Goal: Obtain resource: Download file/media

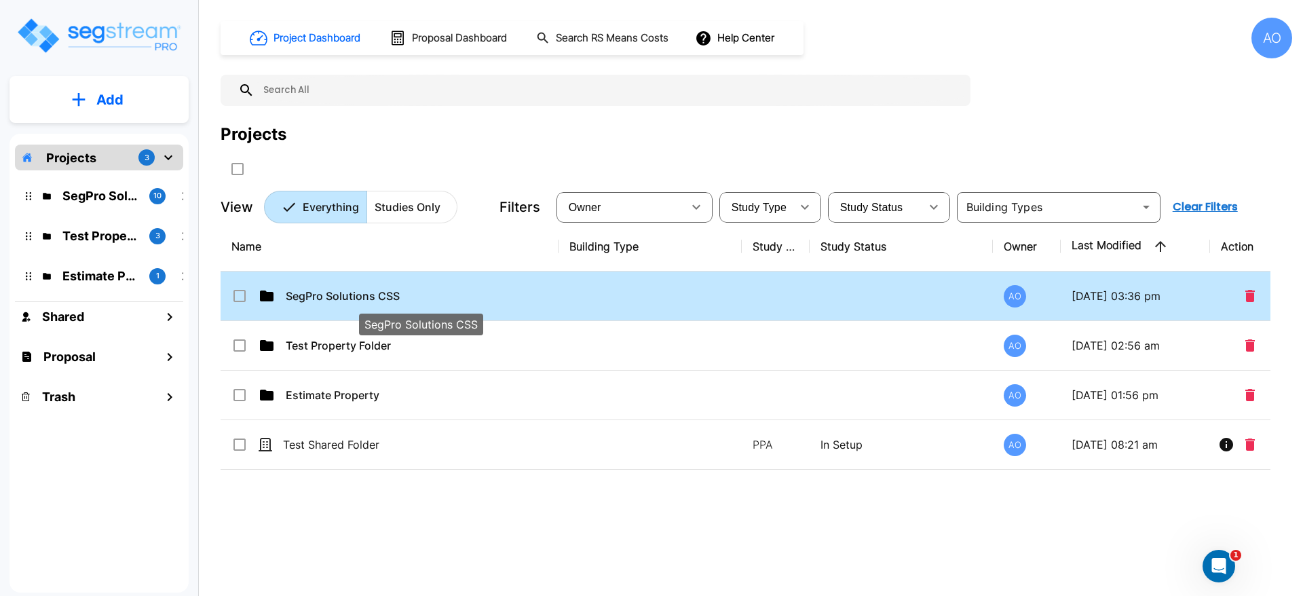
click at [356, 295] on p "SegPro Solutions CSS" at bounding box center [421, 296] width 270 height 16
checkbox input "true"
click at [356, 295] on p "SegPro Solutions CSS" at bounding box center [421, 296] width 270 height 16
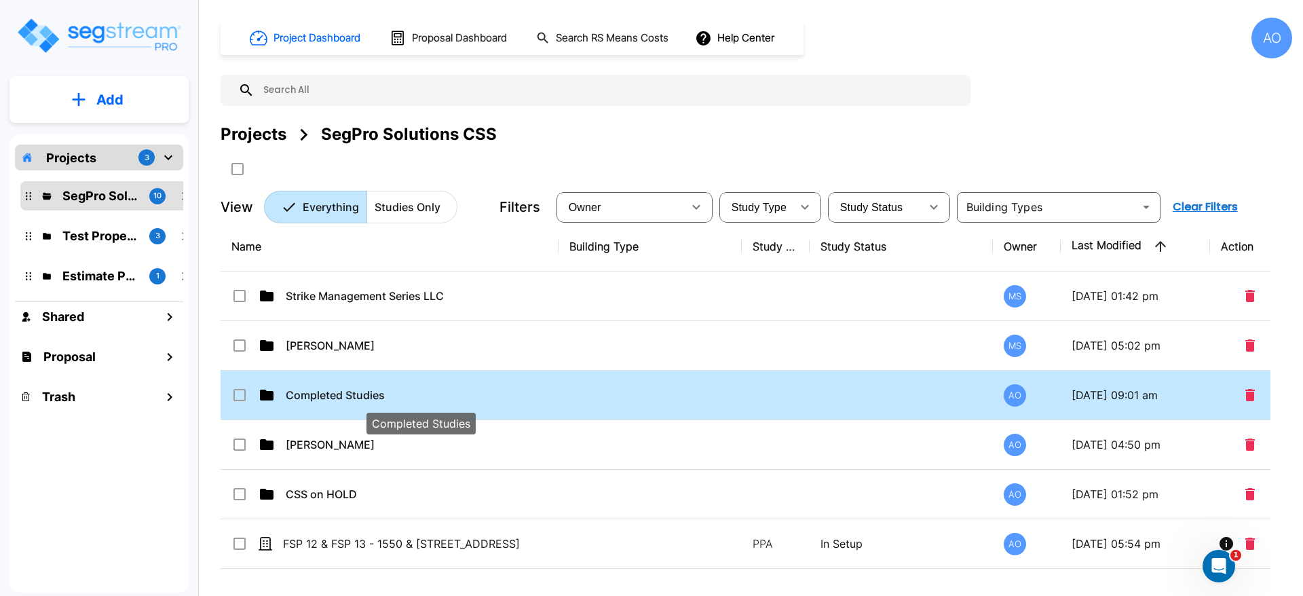
click at [339, 387] on p "Completed Studies" at bounding box center [421, 395] width 270 height 16
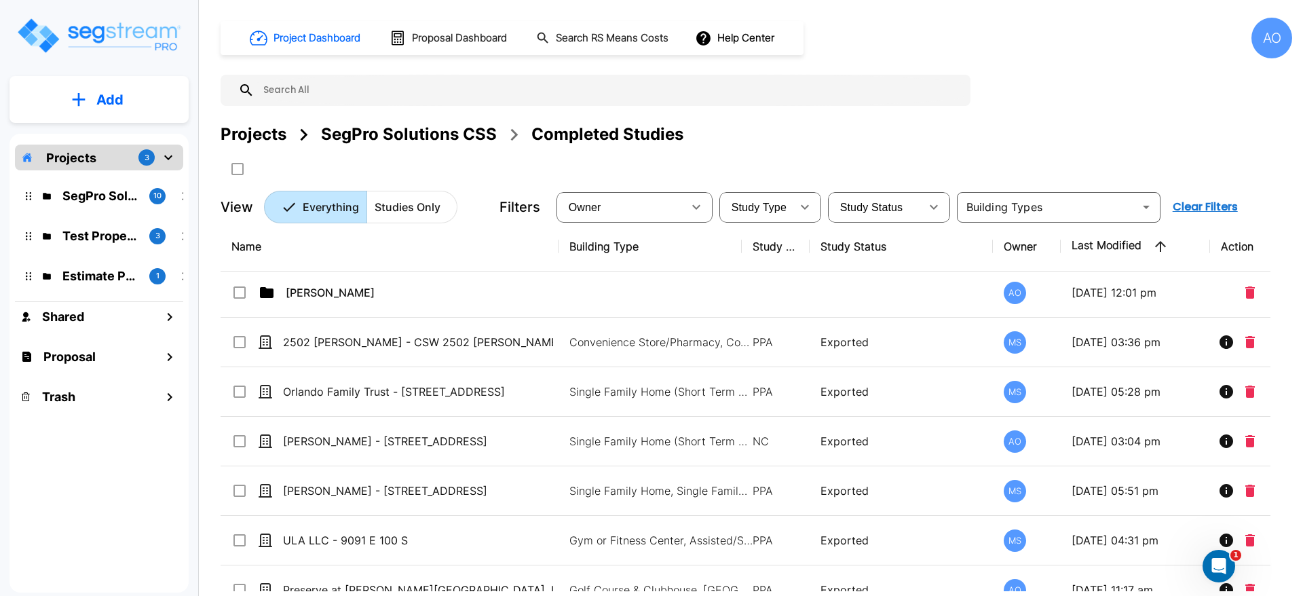
scroll to position [1532, 0]
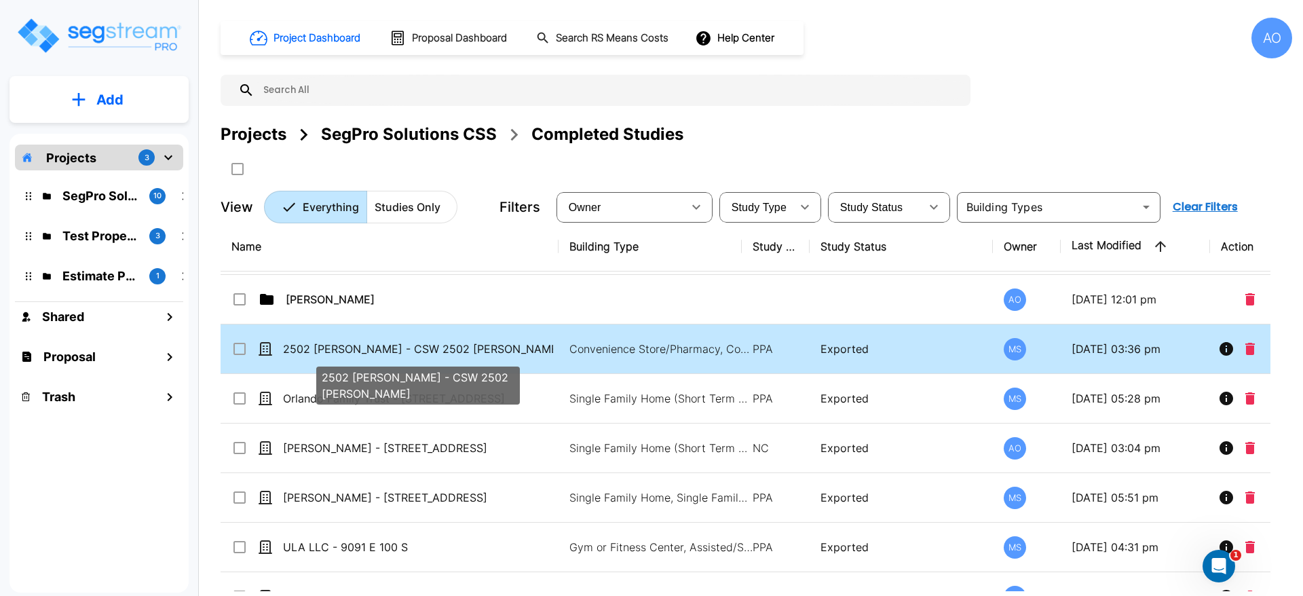
click at [354, 345] on p "2502 [PERSON_NAME] - CSW 2502 [PERSON_NAME]" at bounding box center [418, 349] width 270 height 16
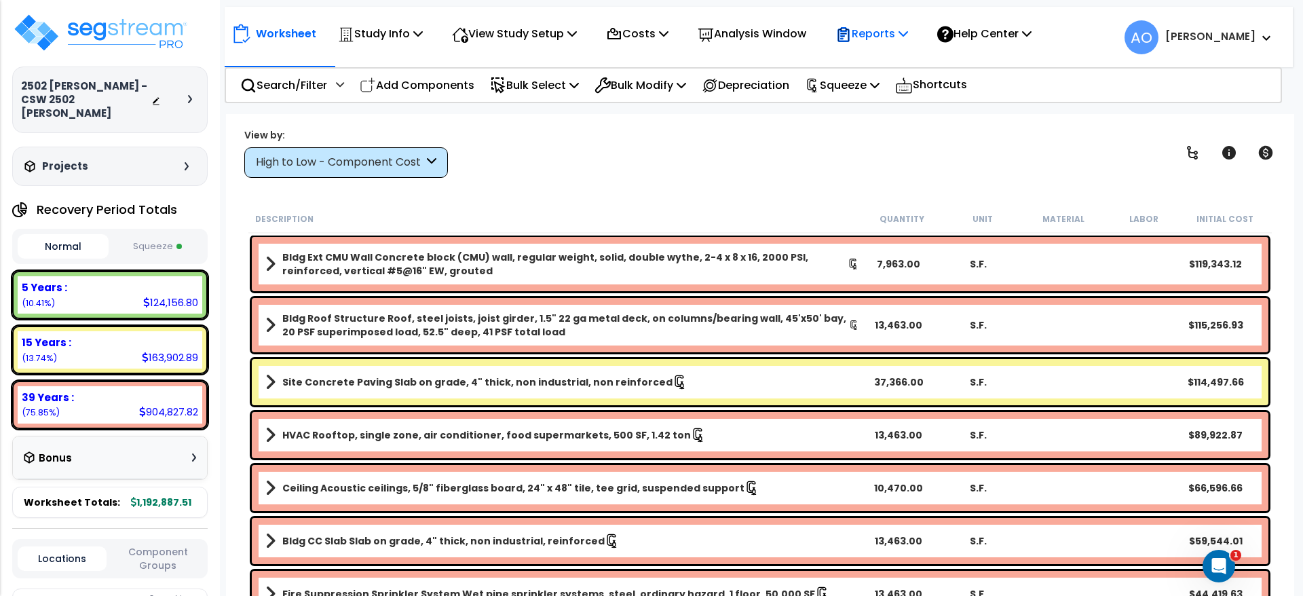
click at [878, 38] on p "Reports" at bounding box center [871, 33] width 73 height 18
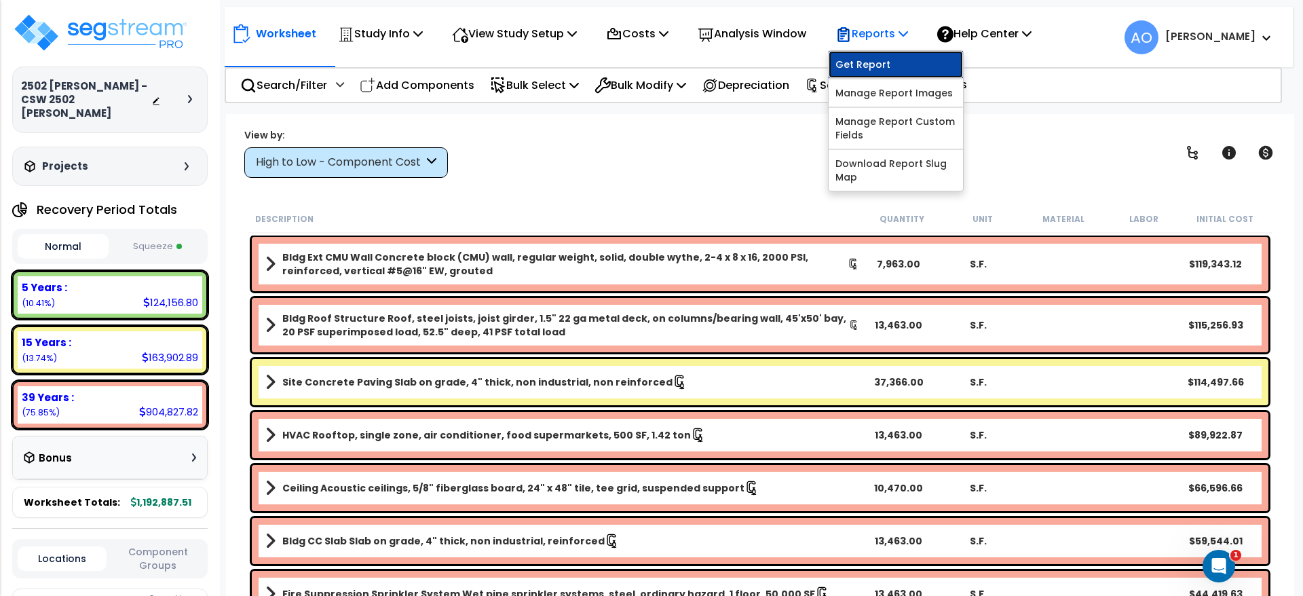
click at [887, 61] on link "Get Report" at bounding box center [895, 64] width 134 height 27
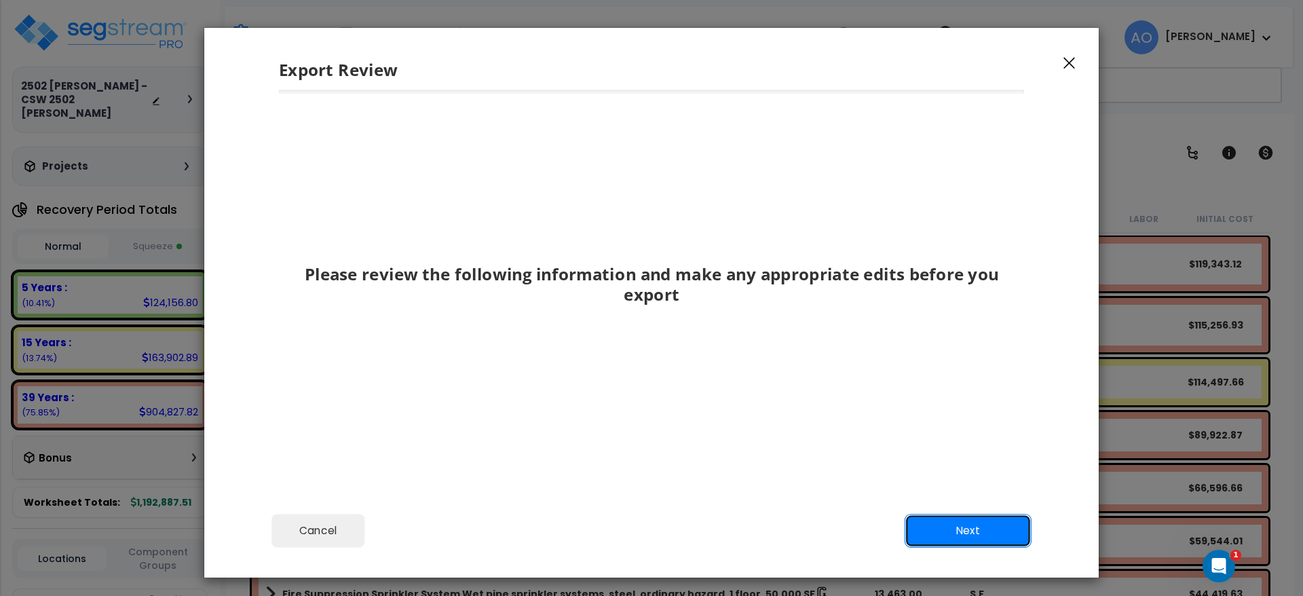
click at [955, 536] on button "Next" at bounding box center [967, 531] width 127 height 34
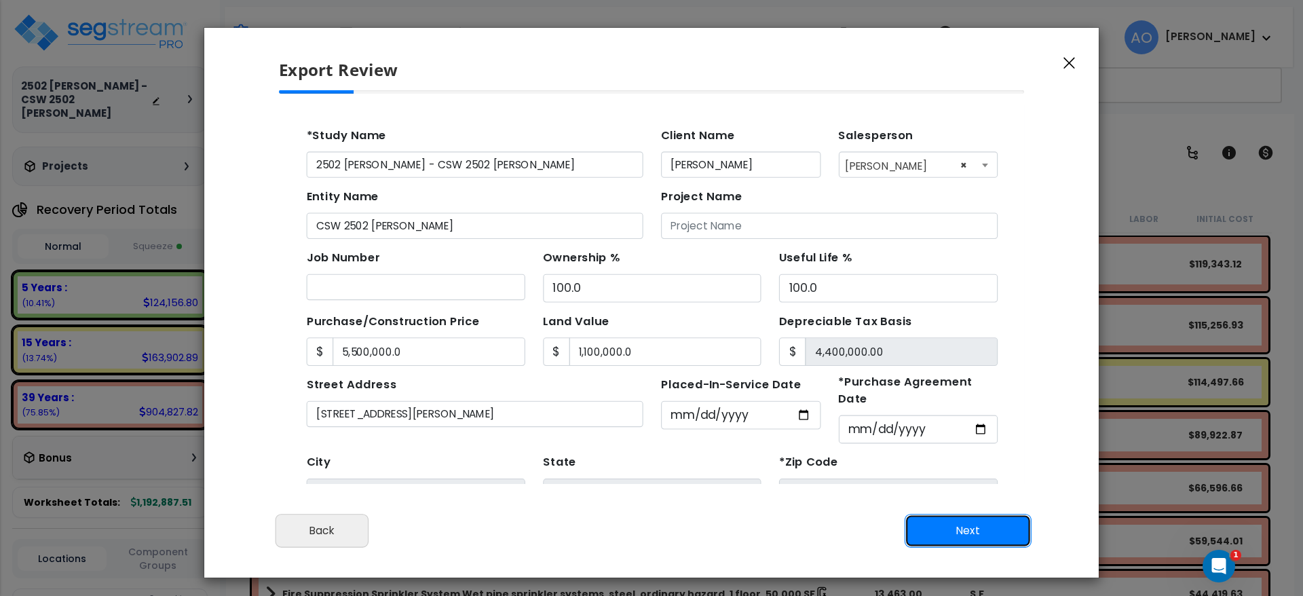
click at [959, 533] on button "Next" at bounding box center [967, 531] width 127 height 34
type input "5500000"
type input "1100000"
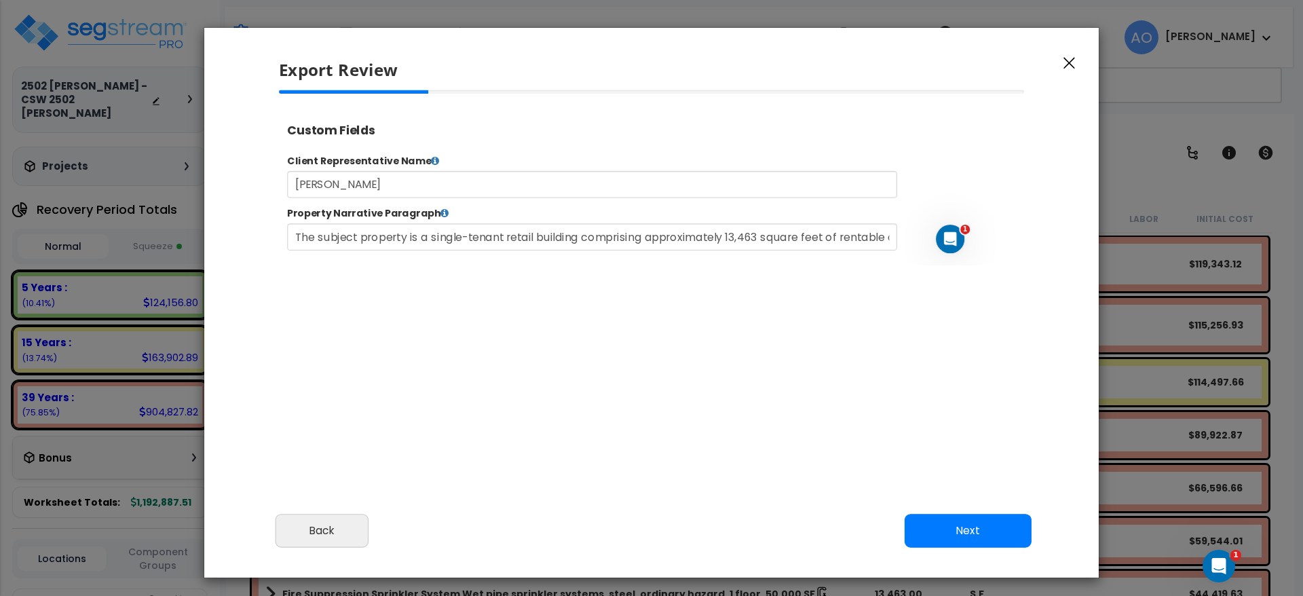
select select "2025"
click at [985, 522] on button "Next" at bounding box center [967, 531] width 127 height 34
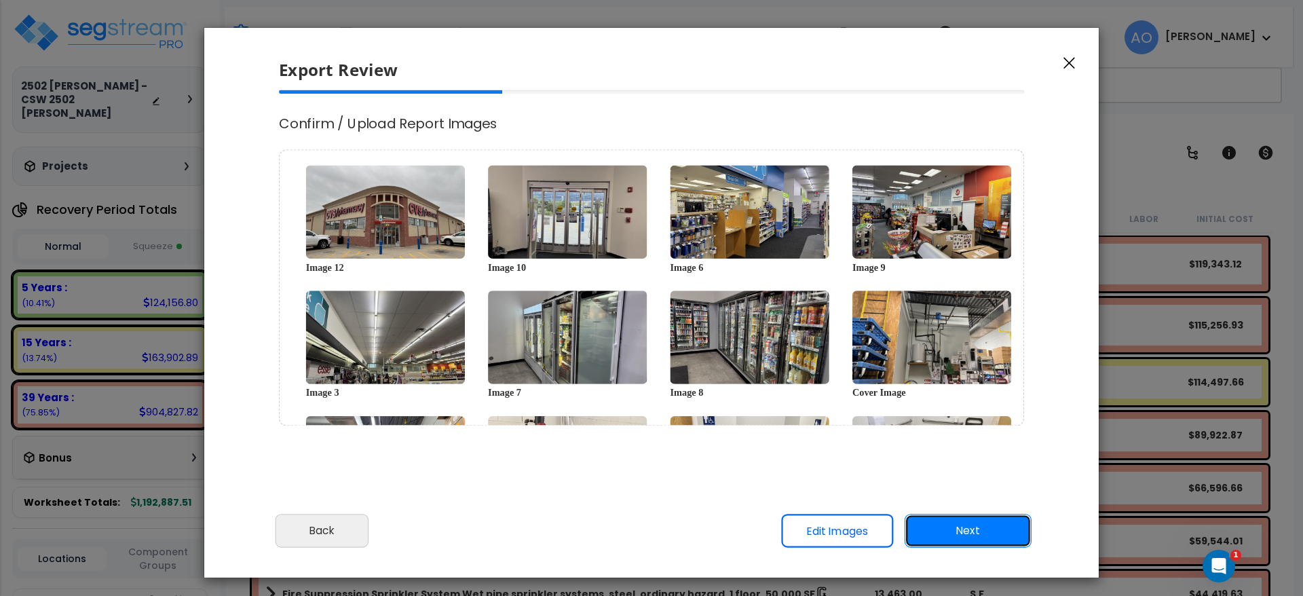
scroll to position [0, 0]
click at [985, 522] on button "Next" at bounding box center [967, 531] width 127 height 34
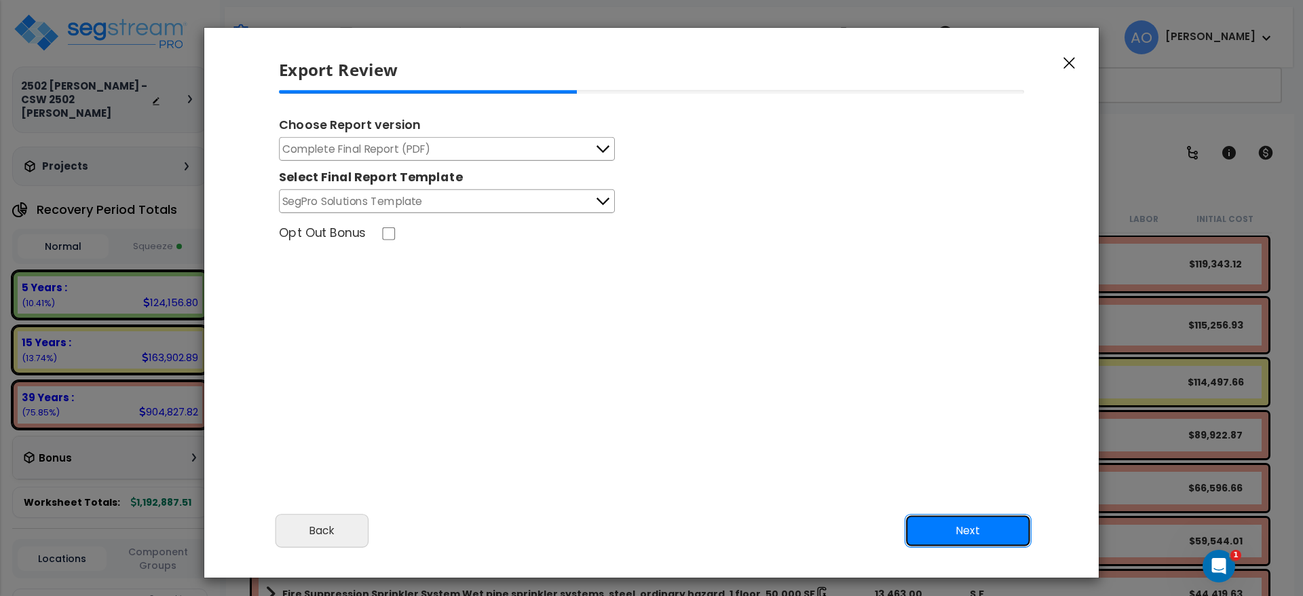
click at [957, 535] on button "Next" at bounding box center [967, 531] width 127 height 34
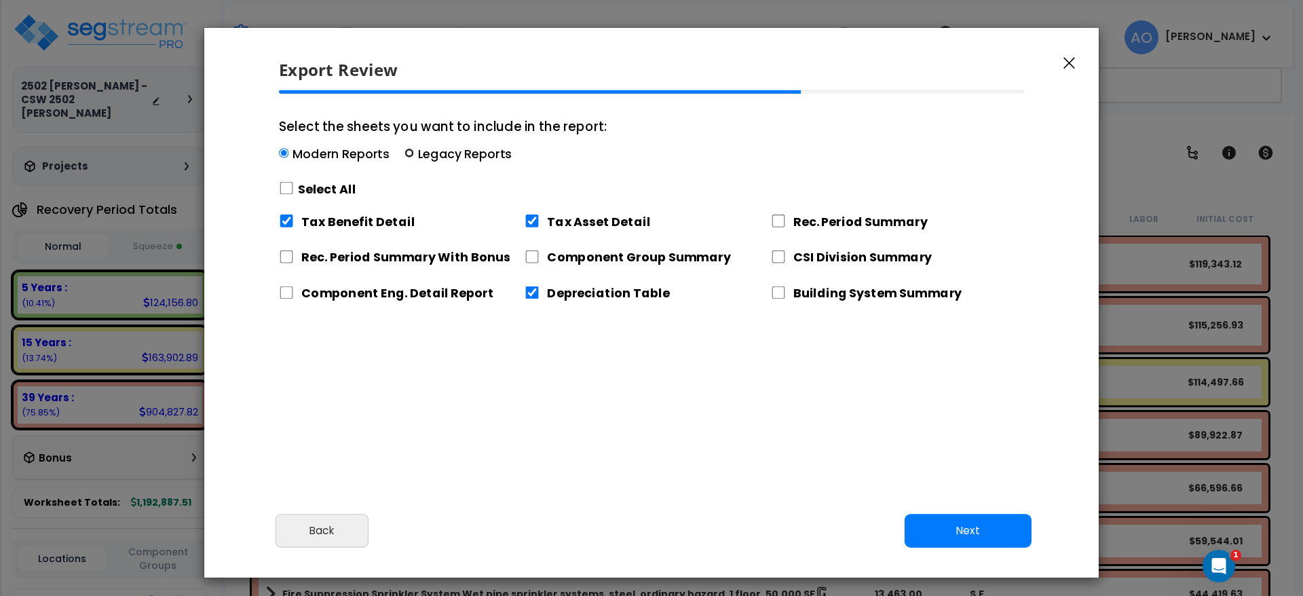
click at [408, 153] on input "Select the sheets you want to include in the report: Modern Reports Legacy Repo…" at bounding box center [408, 153] width 9 height 9
radio input "true"
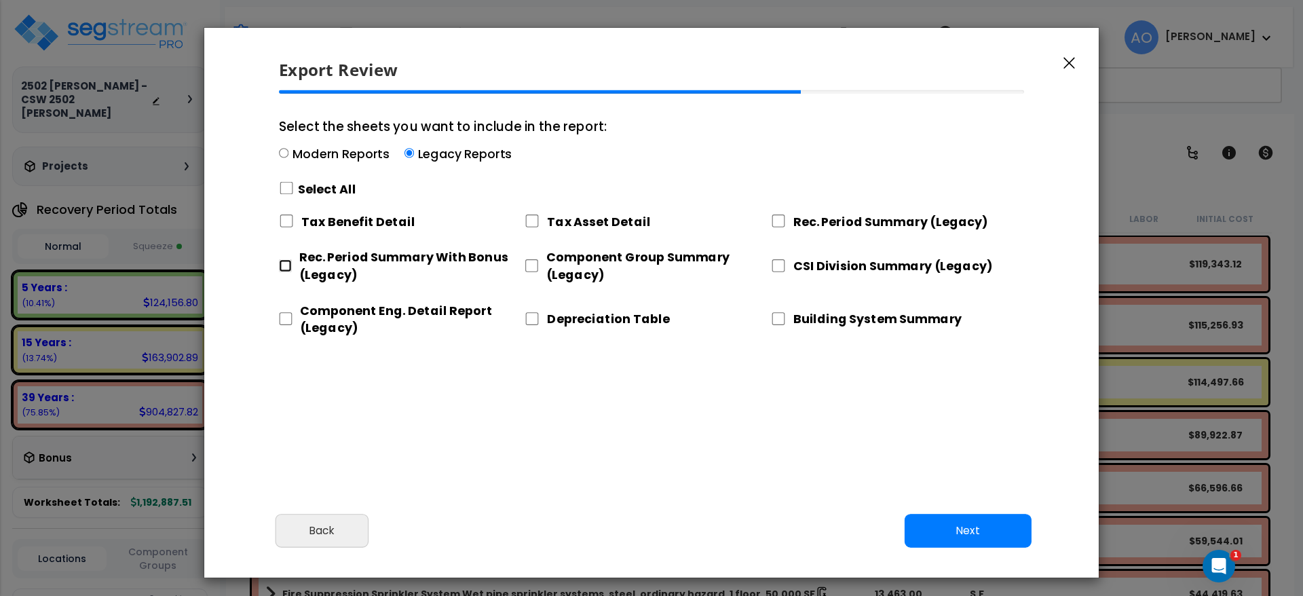
click at [284, 262] on input "Rec. Period Summary With Bonus (Legacy)" at bounding box center [285, 265] width 12 height 13
checkbox input "true"
click at [280, 187] on input "Select the sheets you want to include in the report: Modern Reports Legacy Repo…" at bounding box center [286, 188] width 15 height 13
checkbox input "true"
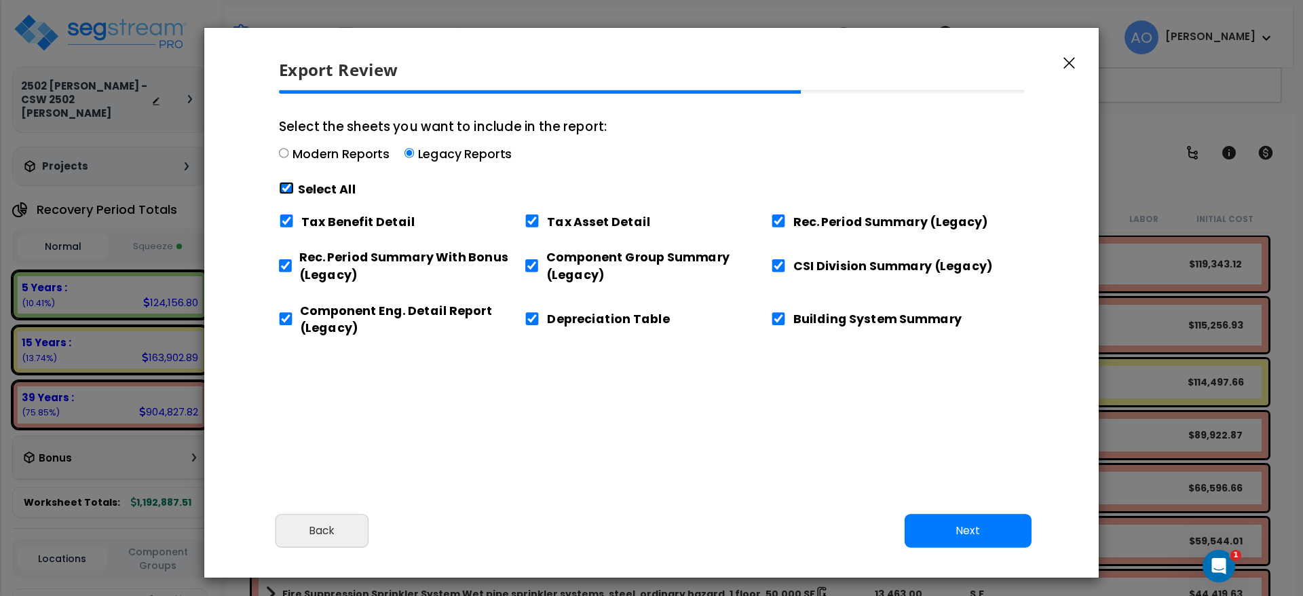
checkbox input "true"
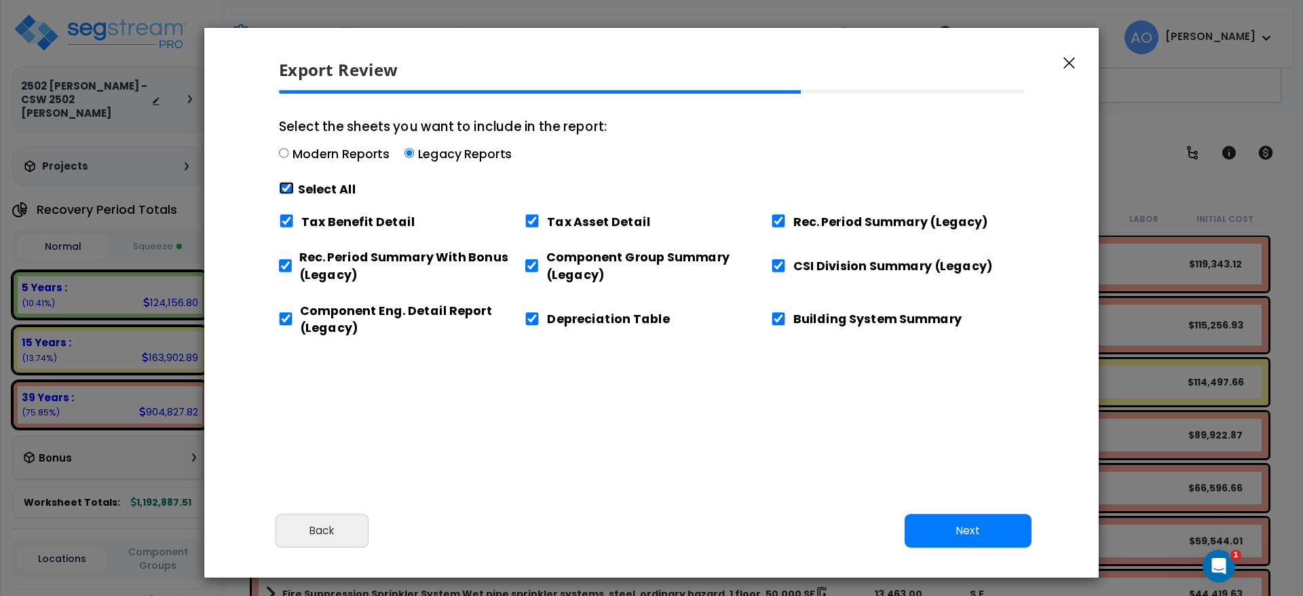
checkbox input "true"
click at [284, 218] on input "Tax Benefit Detail" at bounding box center [286, 220] width 15 height 13
checkbox input "false"
drag, startPoint x: 284, startPoint y: 316, endPoint x: 293, endPoint y: 313, distance: 10.1
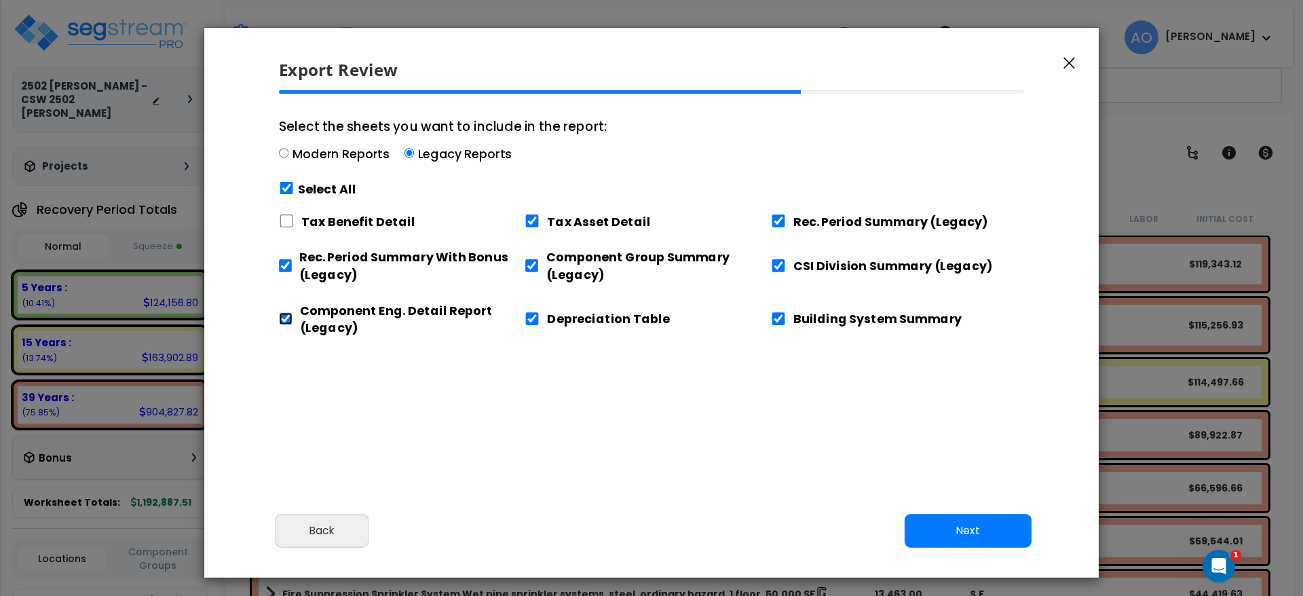
click at [293, 313] on div "Component Eng. Detail Report (Legacy)" at bounding box center [402, 316] width 246 height 45
click at [288, 318] on input "Component Eng. Detail Report (Legacy)" at bounding box center [286, 318] width 14 height 13
checkbox input "false"
click at [779, 322] on input "Building System Summary" at bounding box center [778, 318] width 15 height 13
checkbox input "false"
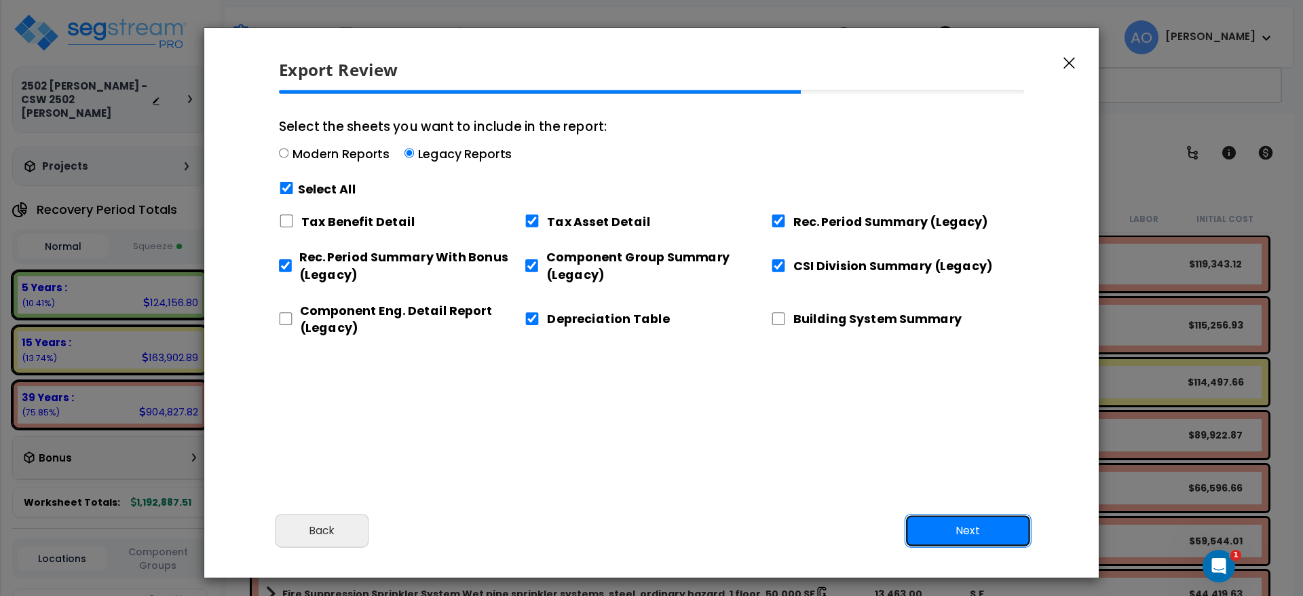
click at [964, 521] on button "Next" at bounding box center [967, 531] width 127 height 34
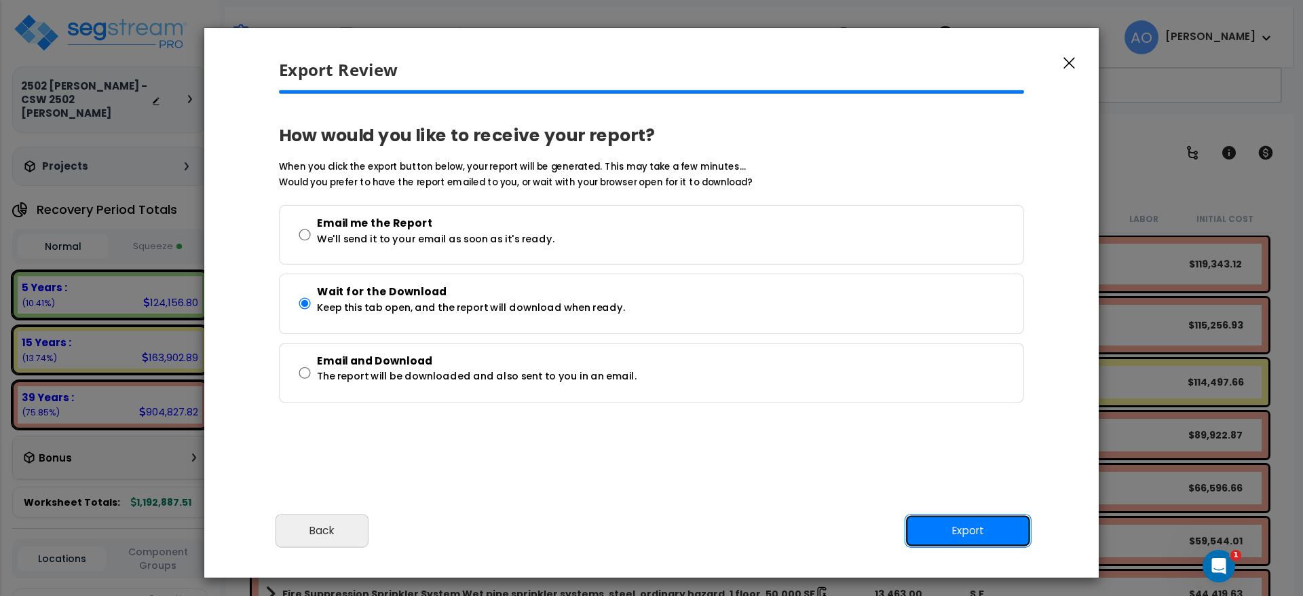
click at [951, 528] on button "Export" at bounding box center [967, 531] width 127 height 34
